Goal: Communication & Community: Answer question/provide support

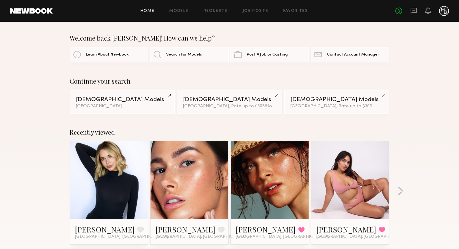
click at [415, 9] on icon at bounding box center [413, 10] width 7 height 7
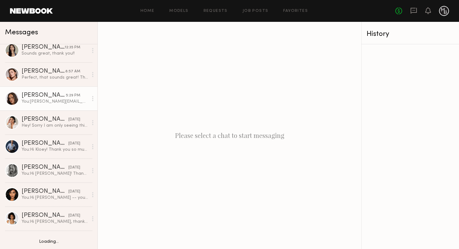
scroll to position [33, 0]
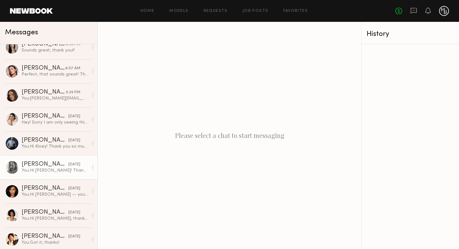
click at [57, 172] on div "You: Hi Ashely! Thank you so much for submitting your self-tape — we loved your…" at bounding box center [55, 171] width 66 height 6
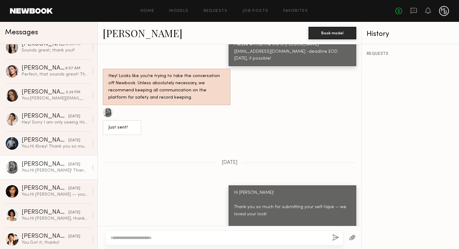
scroll to position [846, 0]
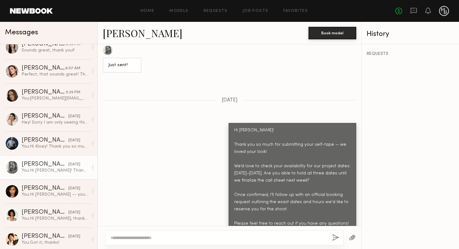
click at [120, 161] on div "Hi Ashely! Thank you so much for submitting your self-tape — we loved your look…" at bounding box center [229, 177] width 263 height 108
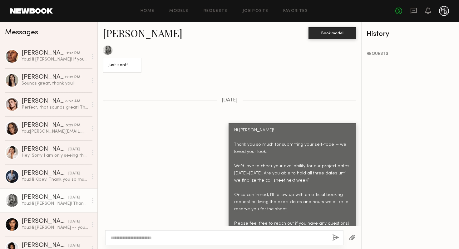
click at [127, 34] on link "Ashley T." at bounding box center [143, 32] width 80 height 13
click at [87, 21] on header "Home Models Requests Job Posts Favorites Sign Out No fees up to $5,000" at bounding box center [229, 11] width 459 height 22
drag, startPoint x: 202, startPoint y: 98, endPoint x: 216, endPoint y: 82, distance: 21.3
click at [203, 123] on div "Hi Ashely! Thank you so much for submitting your self-tape — we loved your look…" at bounding box center [229, 177] width 263 height 108
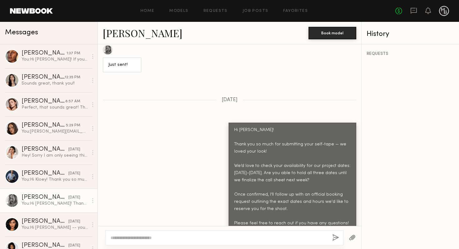
click at [226, 97] on span "yesterday" at bounding box center [229, 99] width 16 height 5
click at [208, 124] on div "Hi Ashely! Thank you so much for submitting your self-tape — we loved your look…" at bounding box center [229, 177] width 263 height 108
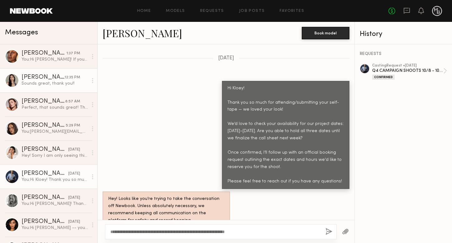
click at [49, 84] on div "Sounds great, thank you!!" at bounding box center [55, 83] width 66 height 6
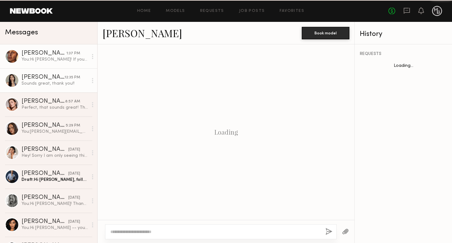
drag, startPoint x: 51, startPoint y: 60, endPoint x: 193, endPoint y: 26, distance: 146.3
click at [51, 60] on div "You: Hi Nicole! If you can bring some of your own jeans that are blue black/gra…" at bounding box center [55, 59] width 66 height 6
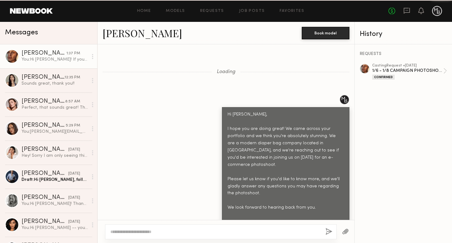
scroll to position [2379, 0]
